Goal: Task Accomplishment & Management: Use online tool/utility

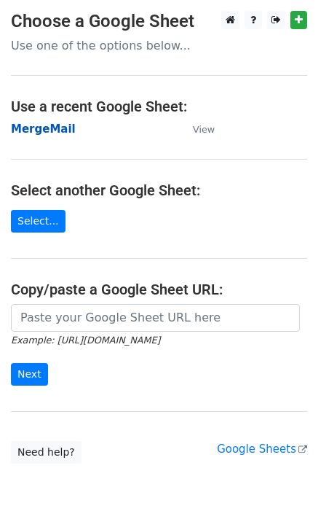
click at [57, 133] on strong "MergeMail" at bounding box center [43, 128] width 65 height 13
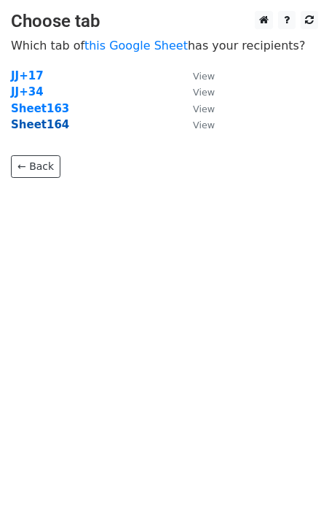
click at [45, 127] on strong "Sheet164" at bounding box center [40, 124] width 58 height 13
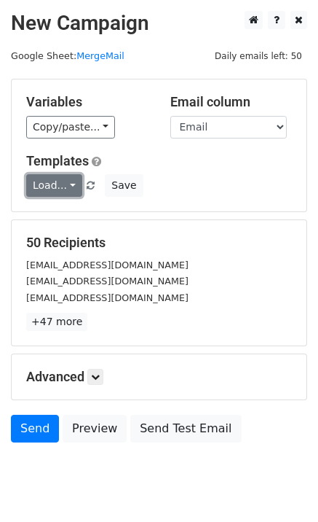
click at [58, 192] on link "Load..." at bounding box center [54, 185] width 56 height 23
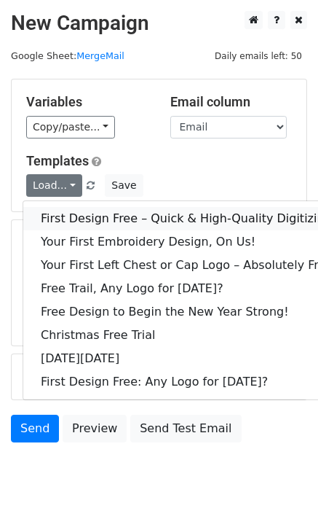
click at [69, 211] on link "First Design Free – Quick & High-Quality Digitizing!" at bounding box center [188, 218] width 331 height 23
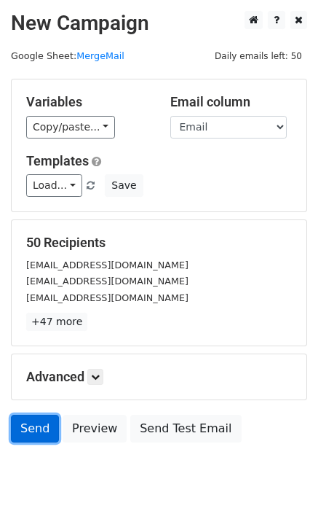
click at [28, 425] on link "Send" at bounding box center [35, 428] width 48 height 28
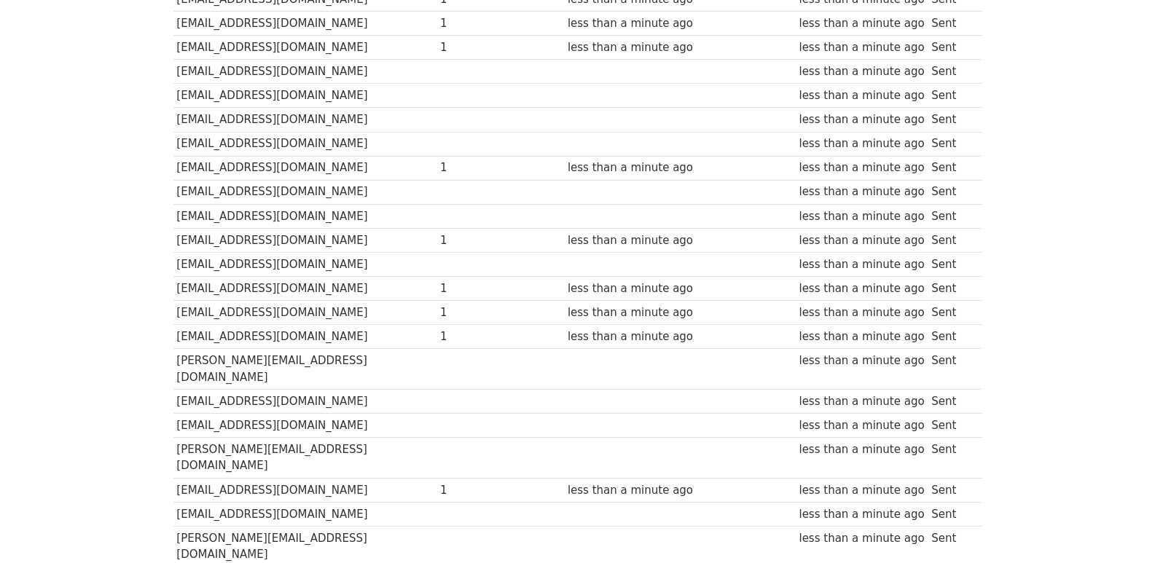
scroll to position [971, 0]
